Goal: Information Seeking & Learning: Compare options

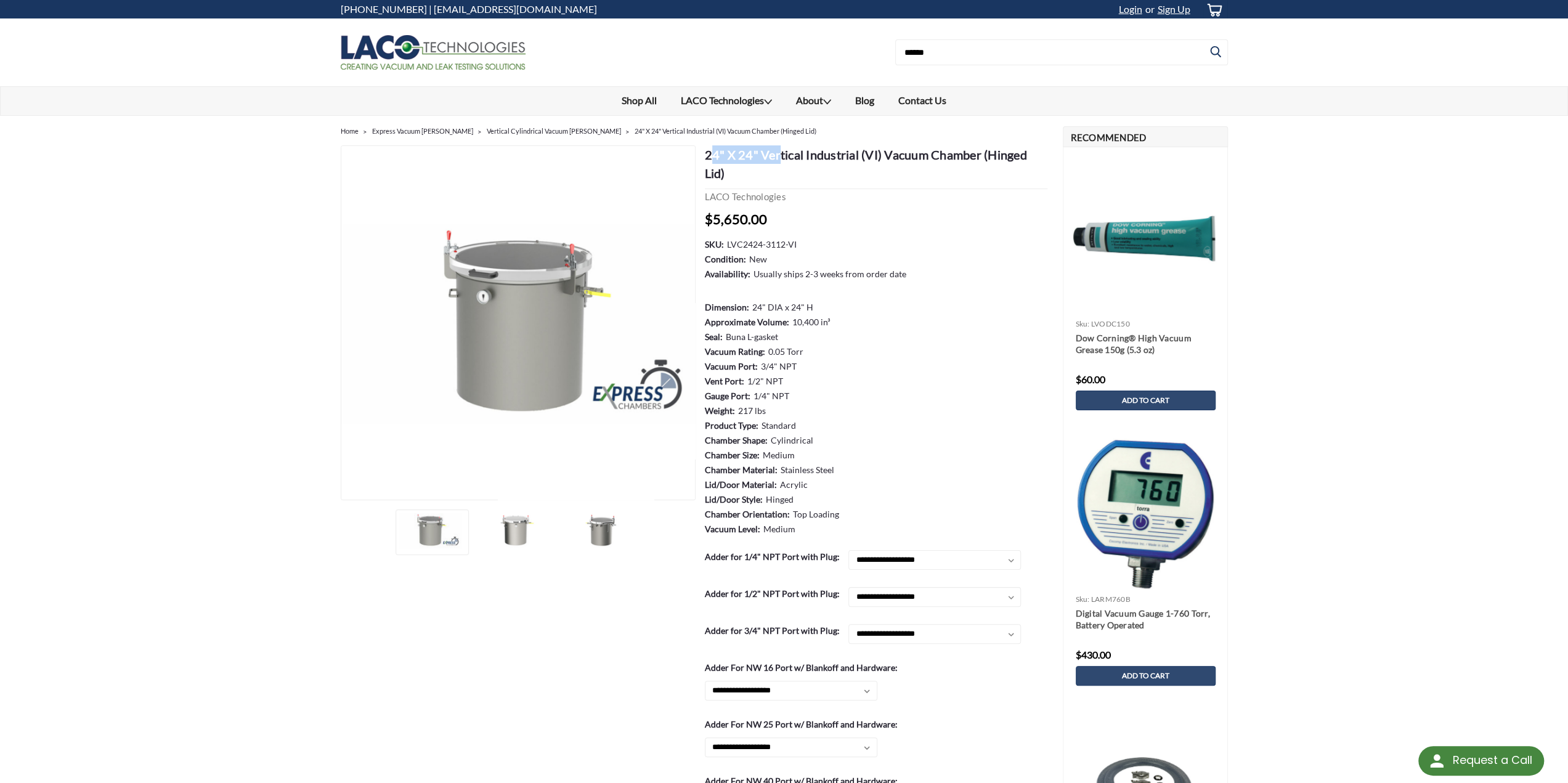
drag, startPoint x: 709, startPoint y: 150, endPoint x: 784, endPoint y: 155, distance: 75.2
click at [780, 154] on h1 "24" X 24" Vertical Industrial (VI) Vacuum Chamber (Hinged Lid)" at bounding box center [876, 167] width 343 height 44
click at [836, 156] on h1 "24" X 24" Vertical Industrial (VI) Vacuum Chamber (Hinged Lid)" at bounding box center [876, 167] width 343 height 44
click at [520, 524] on img at bounding box center [516, 530] width 62 height 35
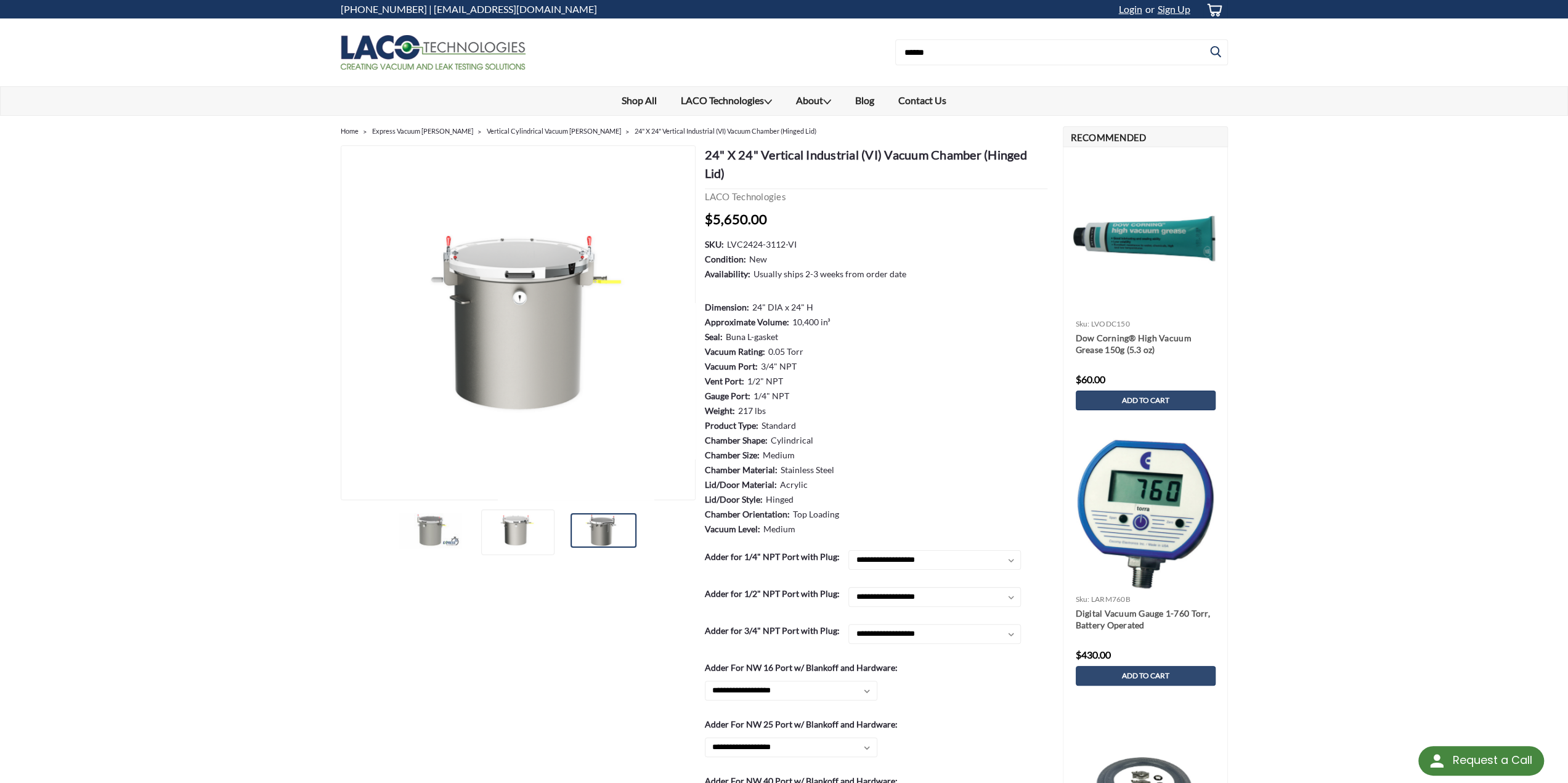
click at [592, 529] on img at bounding box center [602, 530] width 62 height 35
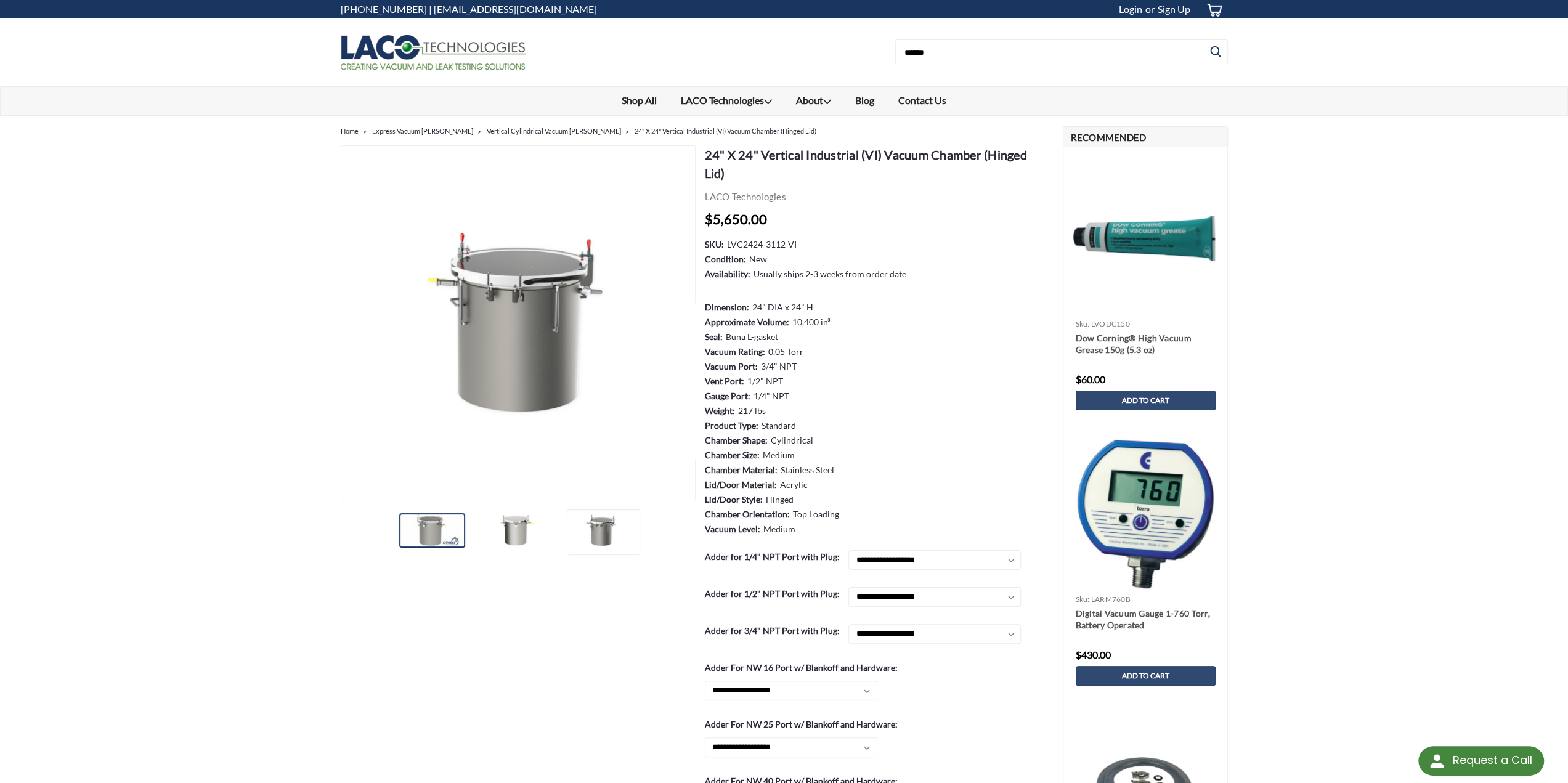
click at [426, 540] on img at bounding box center [430, 530] width 62 height 35
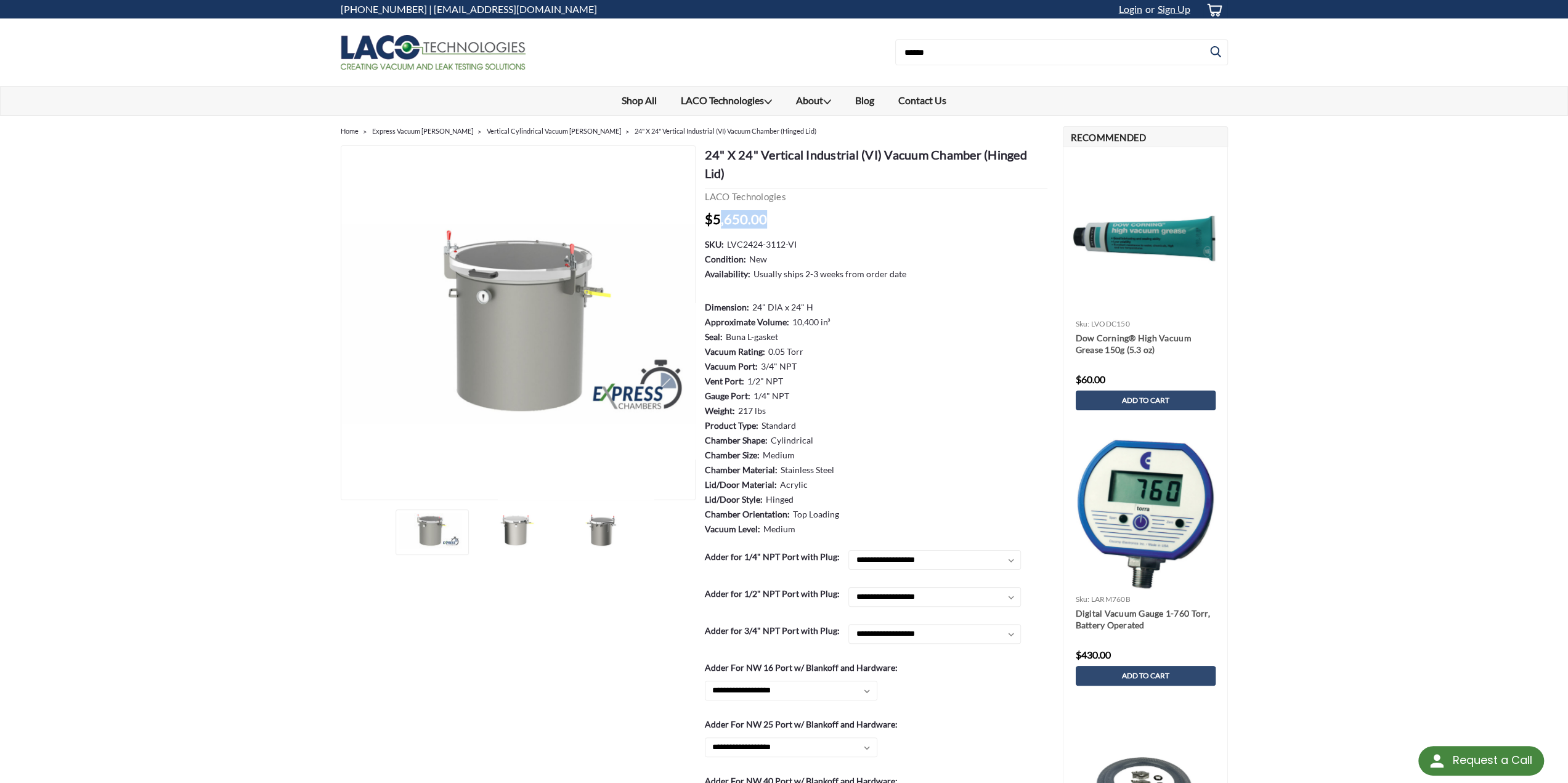
drag, startPoint x: 774, startPoint y: 216, endPoint x: 703, endPoint y: 219, distance: 71.1
click at [705, 217] on div "Now: $5,650.00 (You save )" at bounding box center [876, 218] width 343 height 21
drag, startPoint x: 910, startPoint y: 305, endPoint x: 889, endPoint y: 345, distance: 45.2
click at [906, 306] on dl "SKU: LVC2424-3112-VI Condition: New Availability: Usually ships 2-3 weeks from …" at bounding box center [876, 387] width 343 height 299
